Goal: Information Seeking & Learning: Learn about a topic

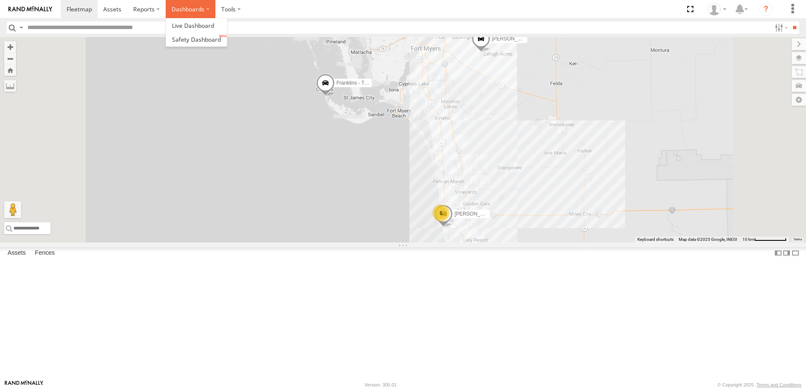
click at [198, 6] on label "Dashboards" at bounding box center [191, 9] width 50 height 18
click at [197, 42] on span at bounding box center [196, 39] width 49 height 8
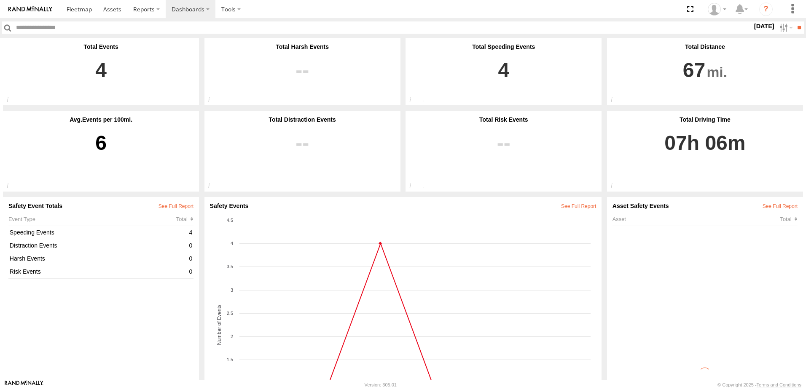
click at [0, 0] on label "Close" at bounding box center [0, 0] width 0 height 0
click at [778, 29] on label at bounding box center [785, 27] width 18 height 12
click at [0, 0] on label at bounding box center [0, 0] width 0 height 0
click at [796, 31] on input "**" at bounding box center [799, 27] width 10 height 12
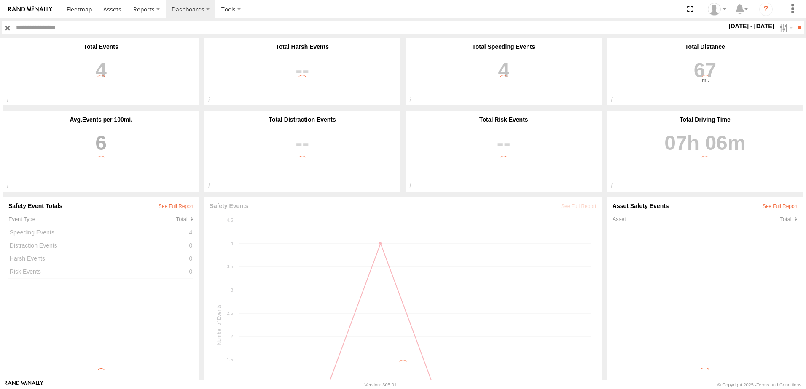
click at [0, 0] on label "Close" at bounding box center [0, 0] width 0 height 0
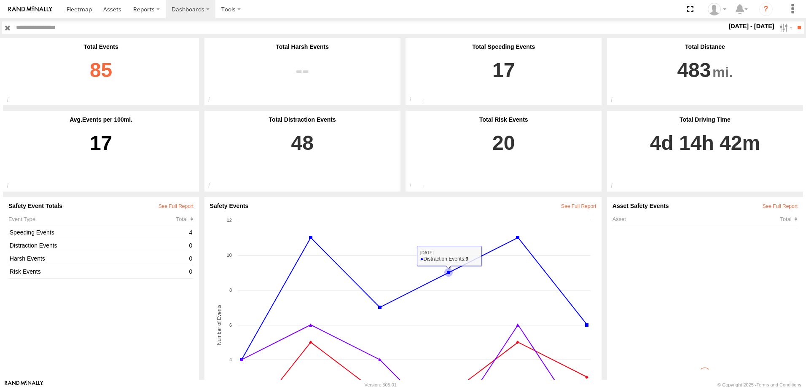
click at [111, 64] on link "85" at bounding box center [100, 75] width 185 height 50
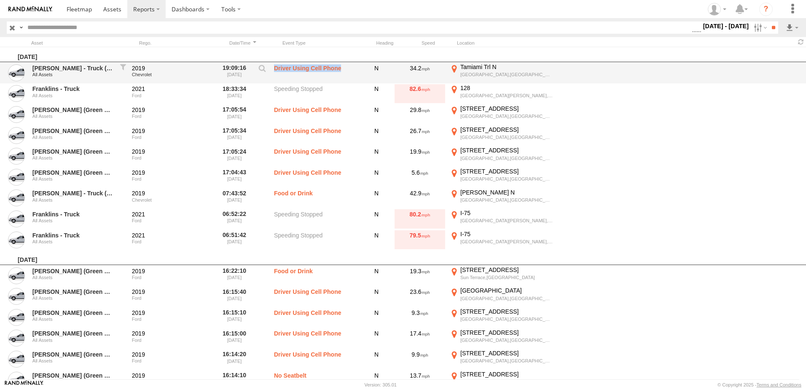
drag, startPoint x: 342, startPoint y: 67, endPoint x: 275, endPoint y: 71, distance: 67.1
click at [275, 71] on label "Driver Using Cell Phone" at bounding box center [316, 72] width 84 height 19
copy label "Driver Using Cell Phone"
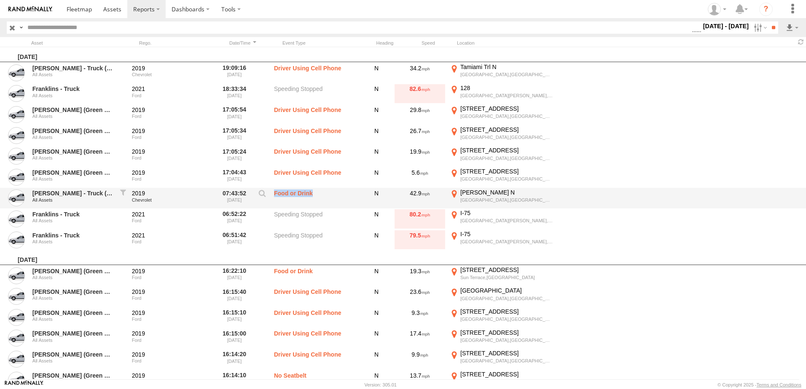
drag, startPoint x: 250, startPoint y: 194, endPoint x: 273, endPoint y: 194, distance: 22.7
click at [273, 194] on div "Adrians - Truck (Purple Key tag) All Assets 2019 Chevrolet 07:43:52 08/09/2025 …" at bounding box center [403, 198] width 806 height 21
copy label "Food or Drink"
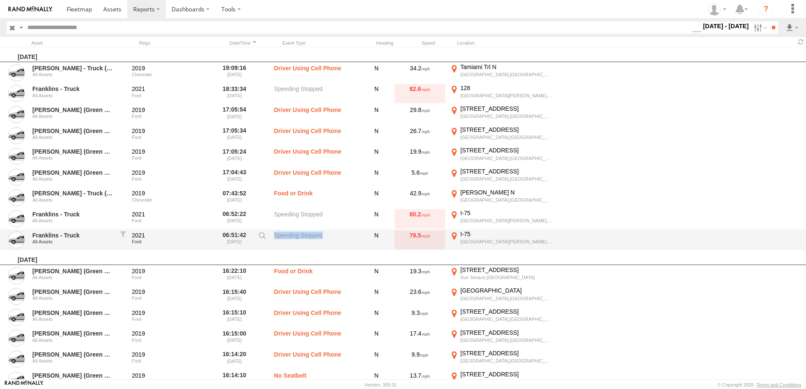
drag, startPoint x: 322, startPoint y: 238, endPoint x: 276, endPoint y: 238, distance: 46.3
click at [276, 238] on label "Speeding Stopped" at bounding box center [316, 239] width 84 height 19
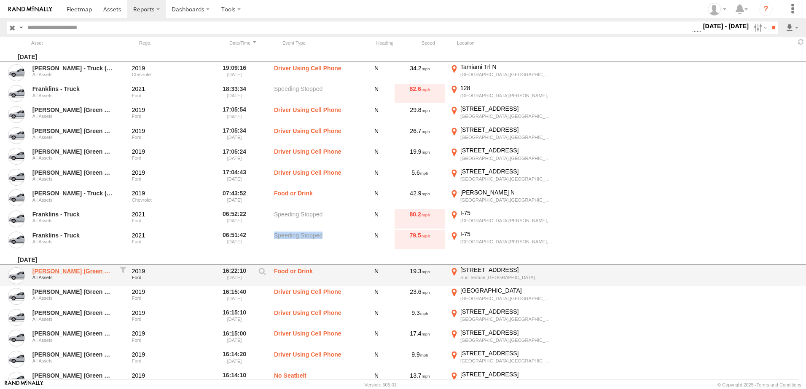
copy label "Speeding Stopped"
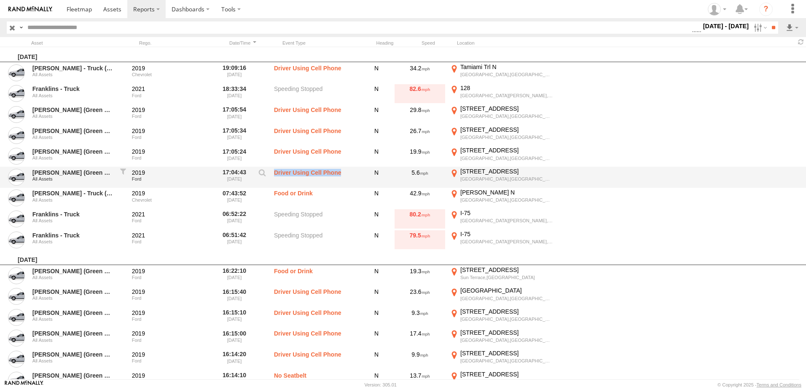
drag, startPoint x: 341, startPoint y: 173, endPoint x: 273, endPoint y: 173, distance: 67.8
click at [273, 173] on div "Jose Diaz - Van (Green Key Tag) All Assets 2019 Ford 17:04:43 08/09/2025 Driver…" at bounding box center [403, 177] width 806 height 21
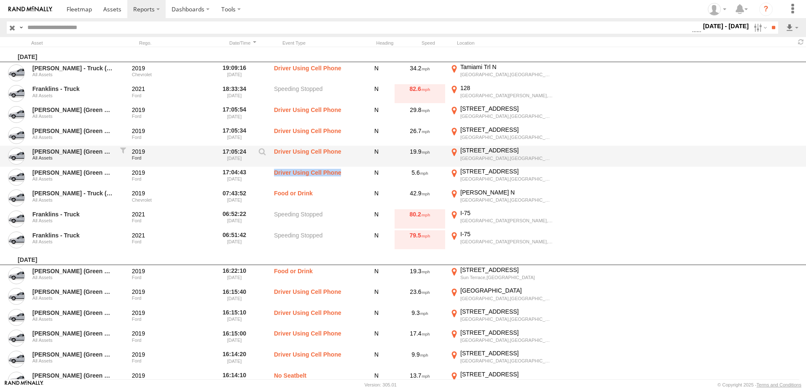
copy label "Driver Using Cell Phone"
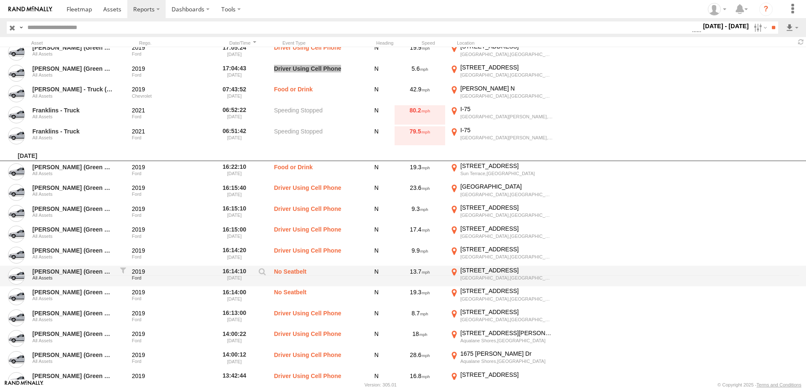
scroll to position [126, 0]
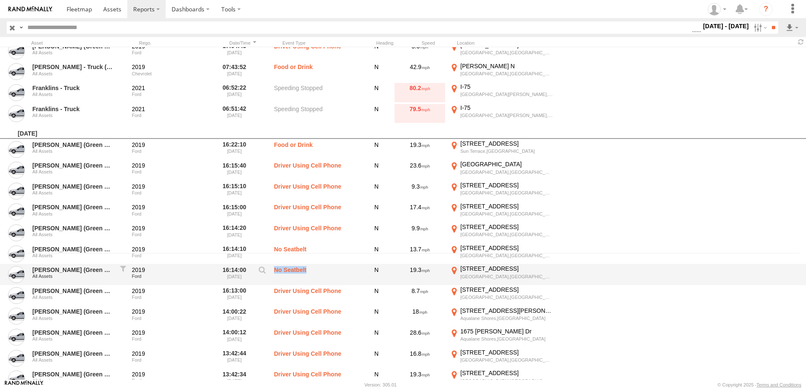
drag, startPoint x: 306, startPoint y: 270, endPoint x: 273, endPoint y: 271, distance: 33.3
click at [273, 271] on div "Jose Diaz - Van (Green Key Tag) All Assets 2019 Ford 16:14:00 08/08/2025 No Sea…" at bounding box center [403, 274] width 806 height 21
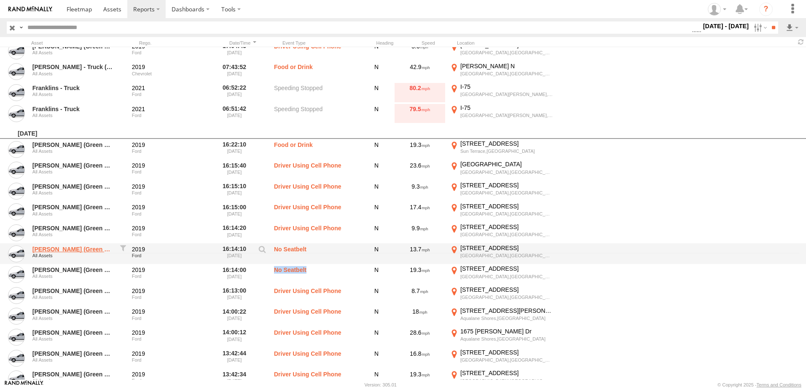
copy label "No Seatbelt"
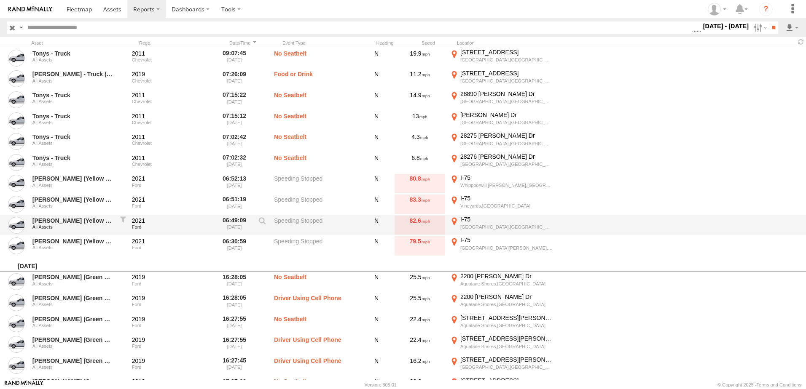
scroll to position [1585, 0]
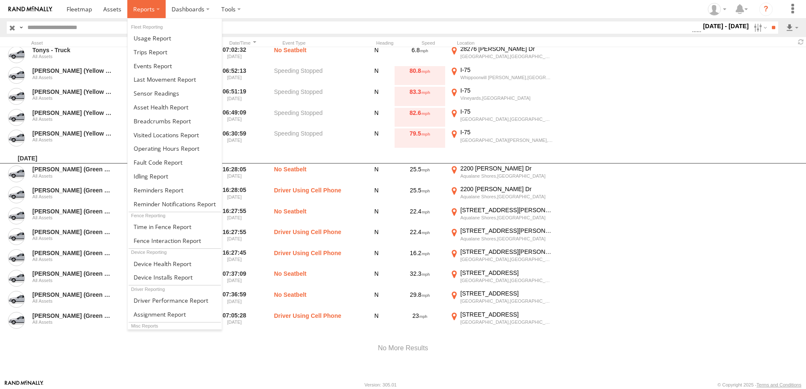
click at [140, 11] on span at bounding box center [143, 9] width 21 height 8
click at [152, 51] on span at bounding box center [151, 52] width 34 height 8
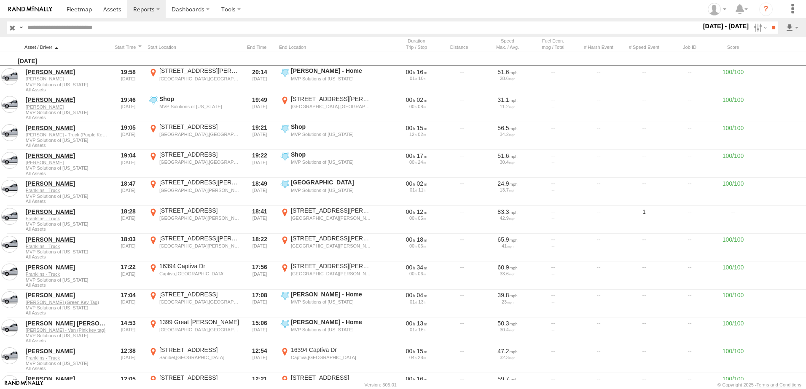
click at [59, 49] on div at bounding box center [66, 47] width 84 height 6
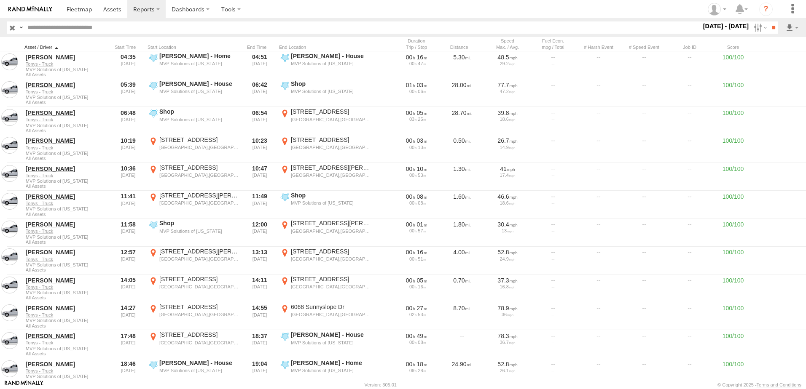
click at [61, 45] on div at bounding box center [66, 47] width 84 height 6
